Goal: Transaction & Acquisition: Subscribe to service/newsletter

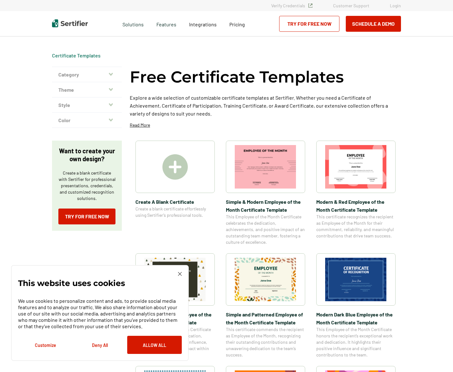
click at [177, 171] on img at bounding box center [174, 166] width 25 height 25
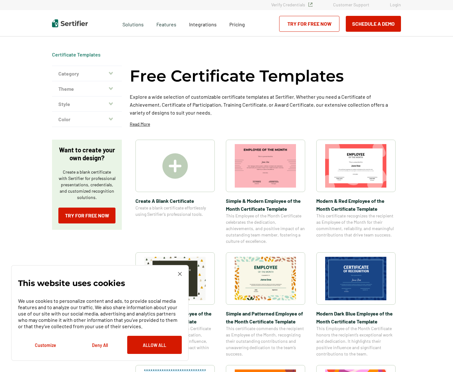
scroll to position [3, 0]
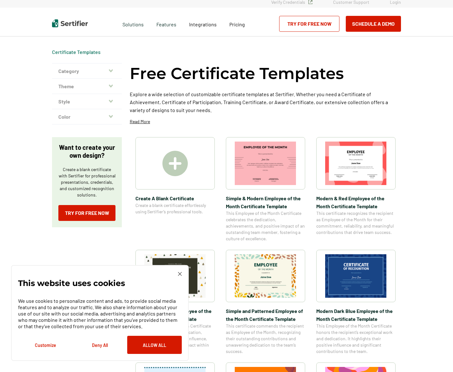
click at [159, 346] on button "Allow All" at bounding box center [154, 345] width 55 height 18
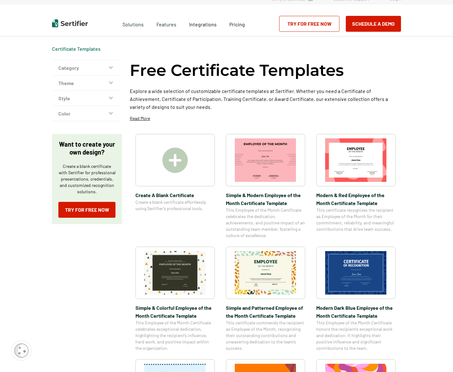
scroll to position [7, 0]
click at [90, 79] on button "Theme" at bounding box center [87, 82] width 70 height 15
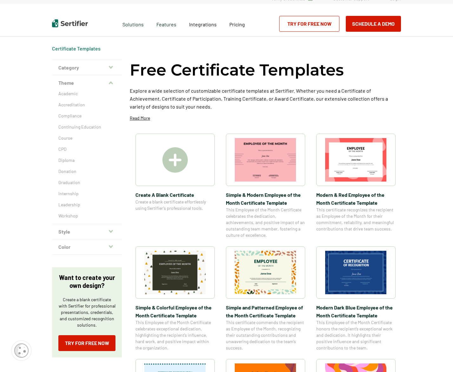
click at [71, 70] on button "Category" at bounding box center [87, 67] width 70 height 15
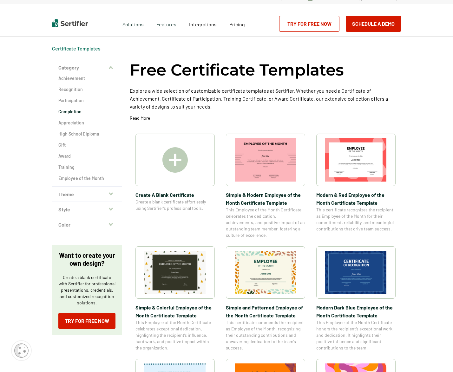
click at [67, 113] on h2 "Completion" at bounding box center [86, 111] width 57 height 6
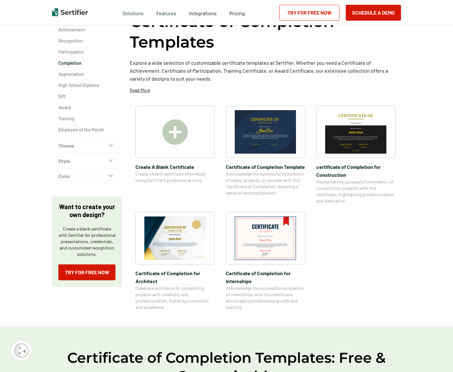
scroll to position [62, 0]
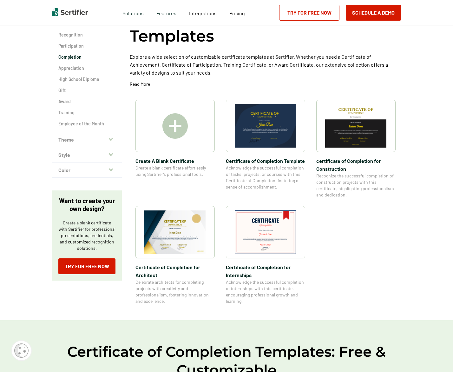
click at [183, 226] on img at bounding box center [175, 231] width 62 height 43
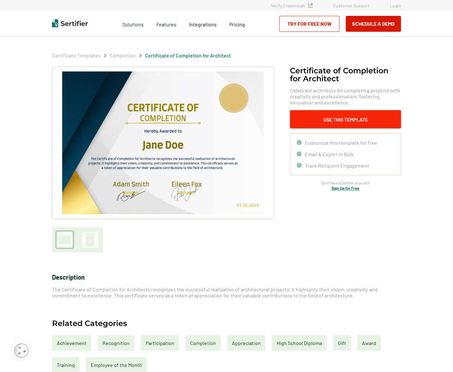
click at [341, 119] on button "Use This Template" at bounding box center [345, 119] width 111 height 18
click at [326, 22] on link "Try for Free Now" at bounding box center [309, 24] width 60 height 16
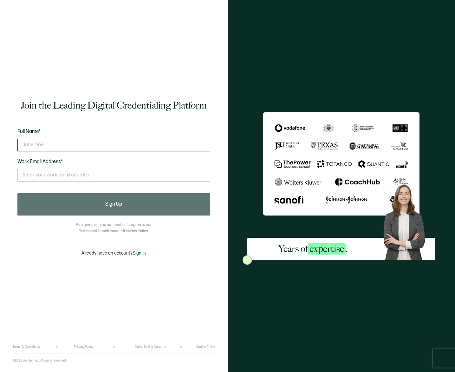
click at [108, 141] on input "text" at bounding box center [113, 145] width 193 height 13
type input "[PERSON_NAME]"
click at [95, 171] on input "text" at bounding box center [113, 175] width 193 height 13
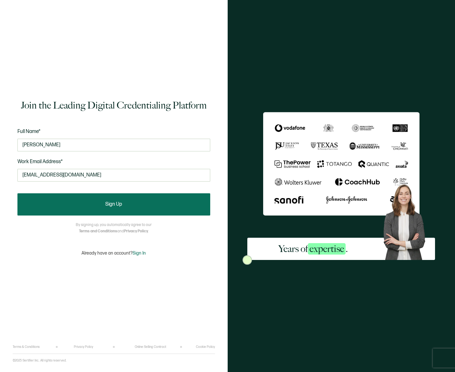
type input "[EMAIL_ADDRESS][DOMAIN_NAME]"
click at [167, 196] on button "Sign Up" at bounding box center [113, 204] width 193 height 22
